Goal: Navigation & Orientation: Find specific page/section

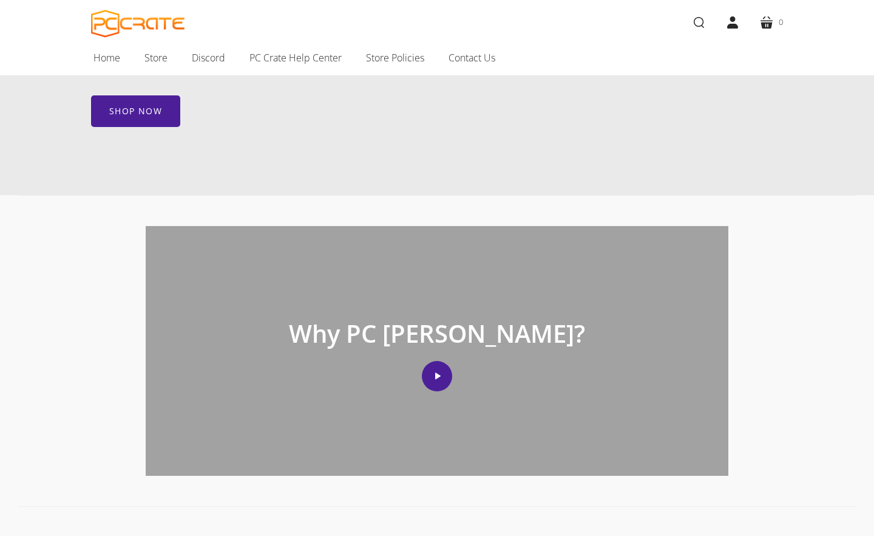
scroll to position [668, 0]
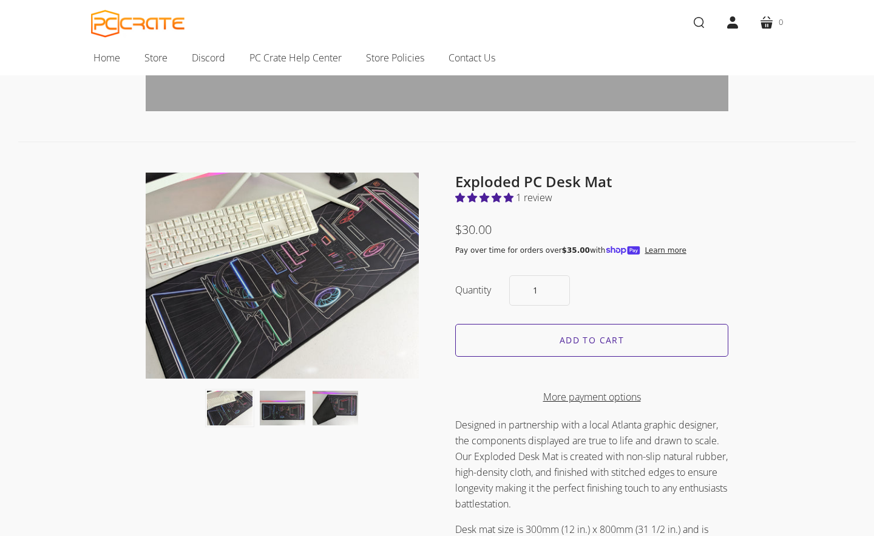
click at [279, 400] on button "Desk mat with exploded PC art thumbnail" at bounding box center [283, 407] width 46 height 34
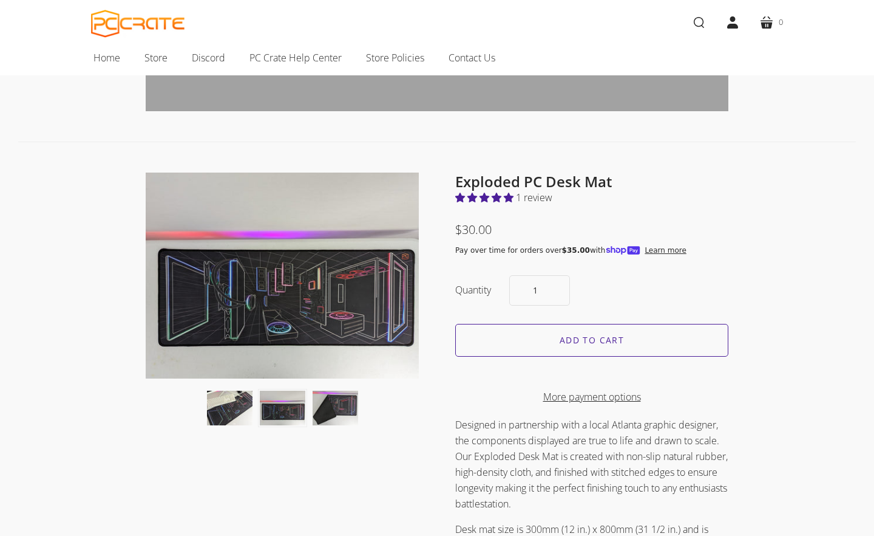
click at [344, 404] on button "Image of folded desk mat thumbnail" at bounding box center [336, 407] width 46 height 34
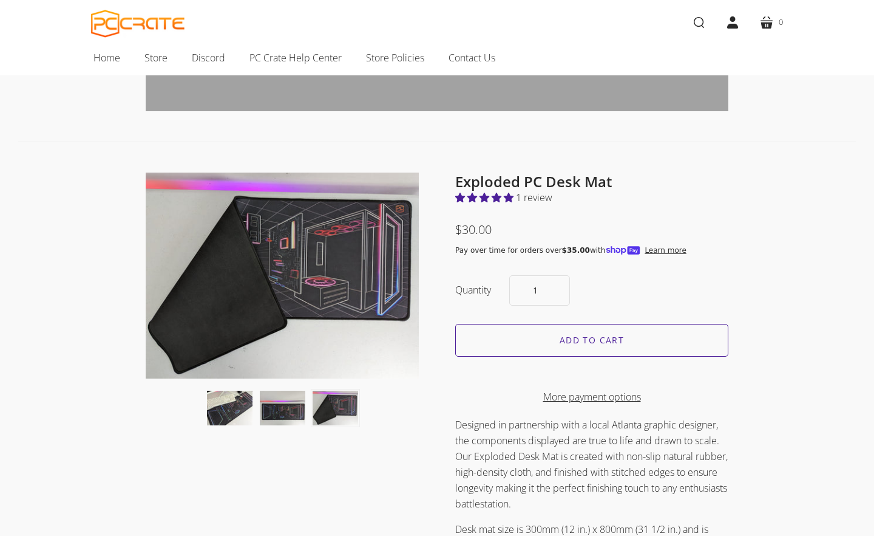
click at [227, 403] on button "Desk mat on desk with keyboard, monitor, and mouse. thumbnail" at bounding box center [230, 407] width 46 height 34
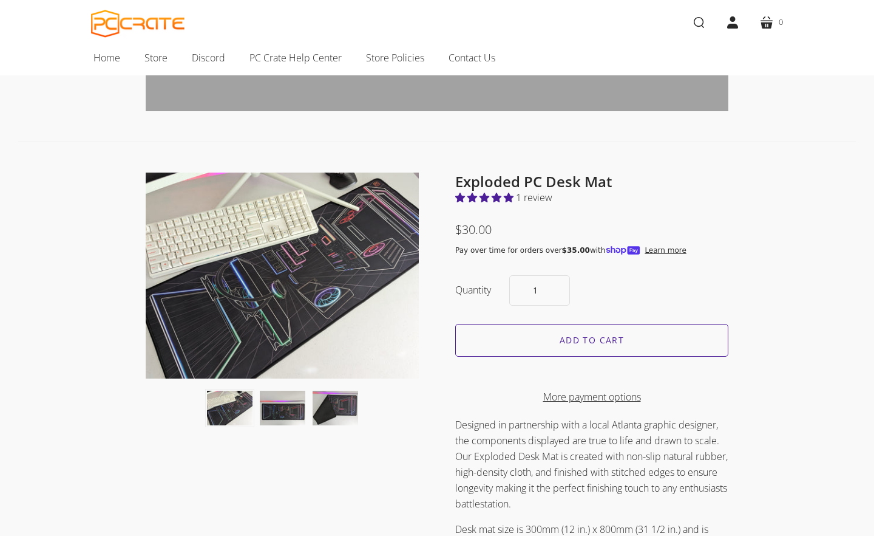
click at [285, 407] on button "Desk mat with exploded PC art thumbnail" at bounding box center [283, 407] width 46 height 34
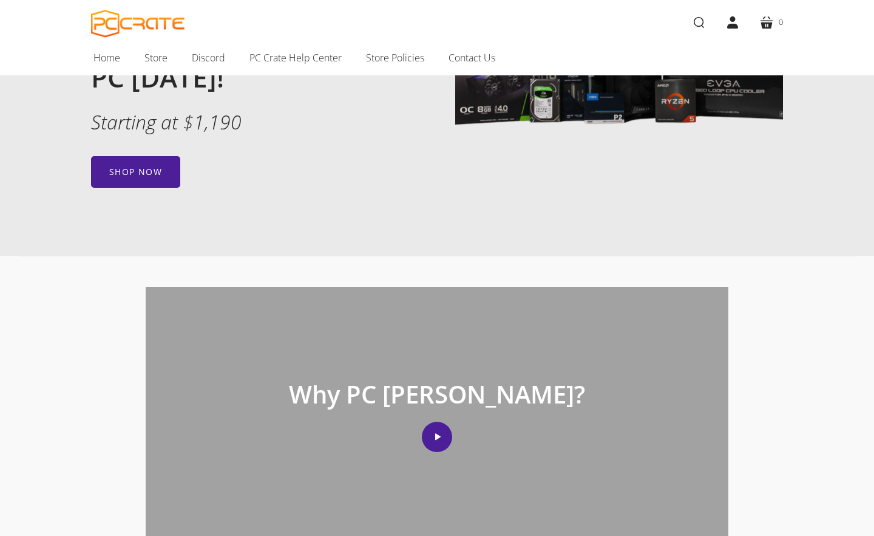
scroll to position [0, 0]
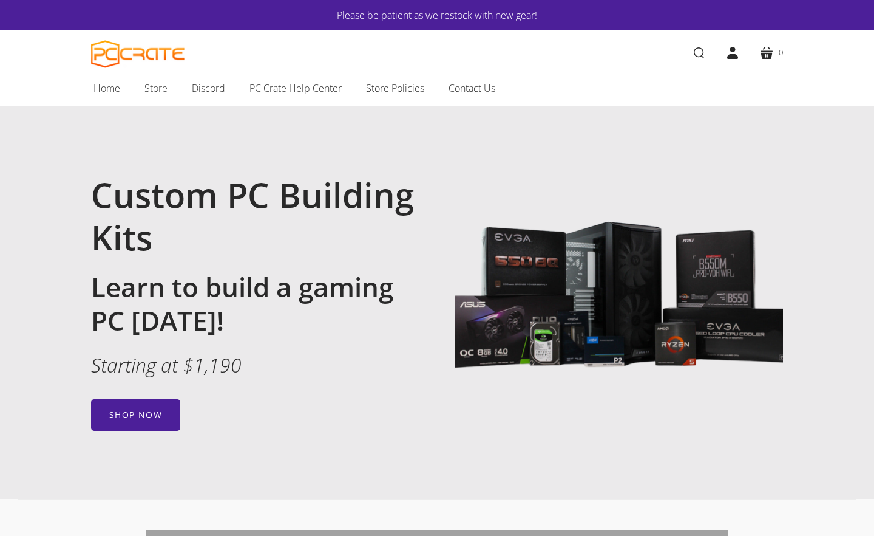
click at [162, 86] on span "Store" at bounding box center [156, 88] width 23 height 16
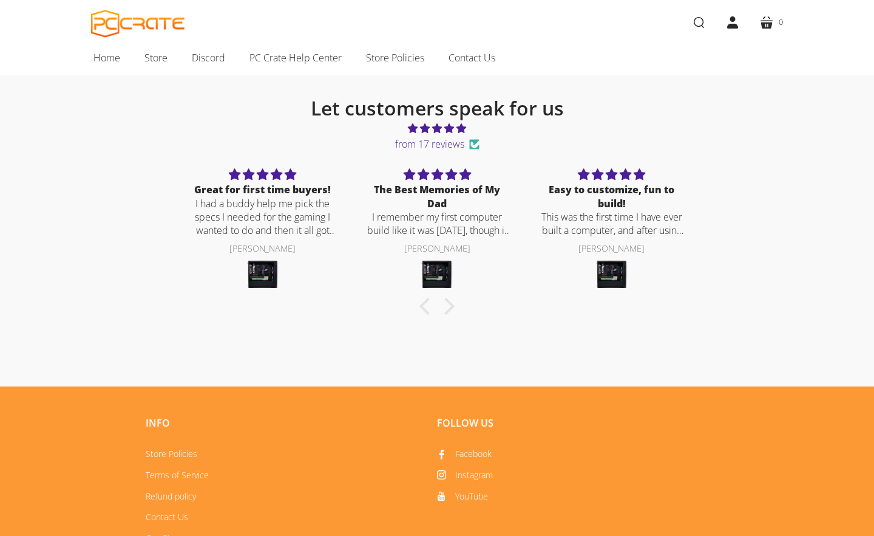
scroll to position [304, 0]
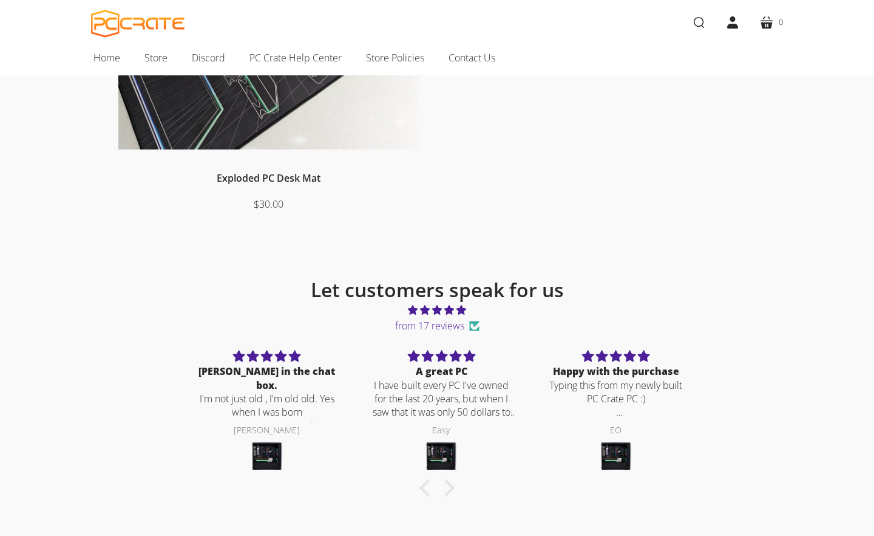
click at [439, 400] on p "I have built every PC I've owned for the last 20 years, but when I saw that it …" at bounding box center [442, 398] width 146 height 41
click at [488, 412] on p "I have built every PC I've owned for the last 20 years, but when I saw that it …" at bounding box center [442, 398] width 146 height 41
click at [438, 372] on div "A great PC" at bounding box center [442, 370] width 146 height 13
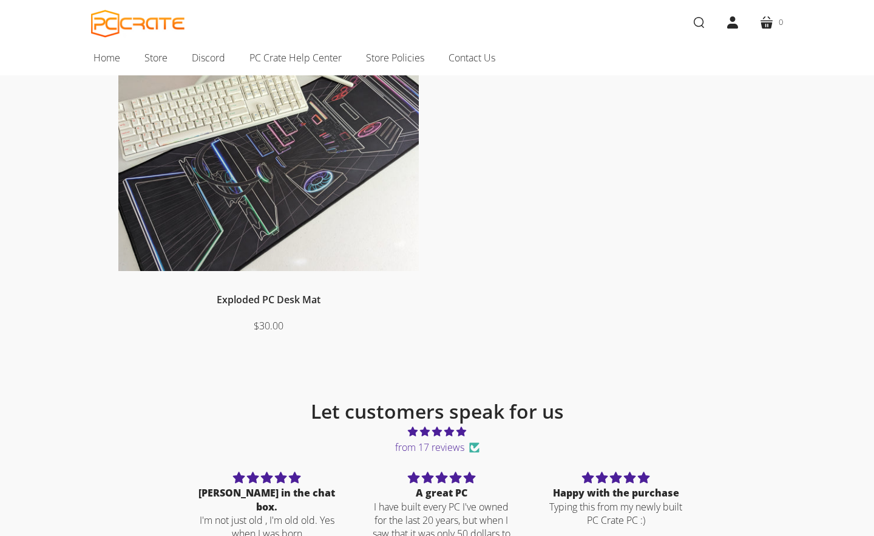
scroll to position [0, 0]
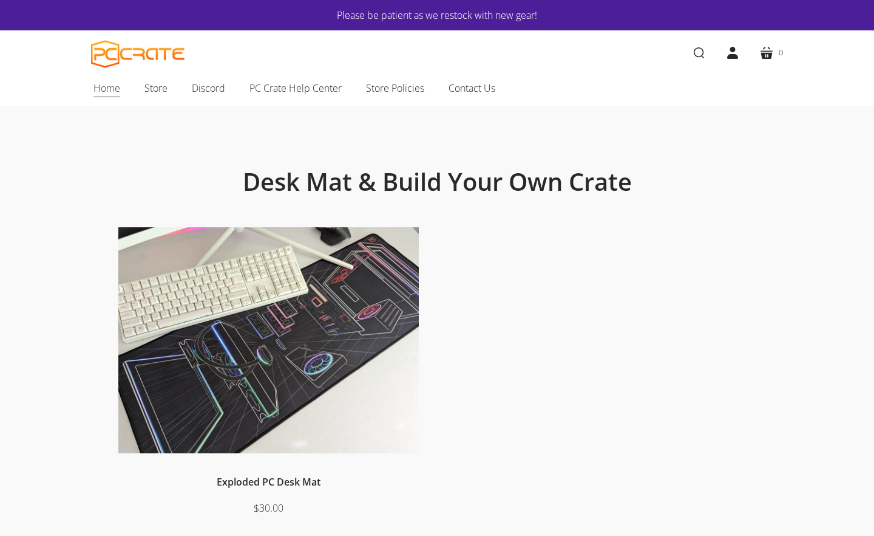
click at [112, 92] on span "Home" at bounding box center [107, 88] width 27 height 16
